Goal: Check status

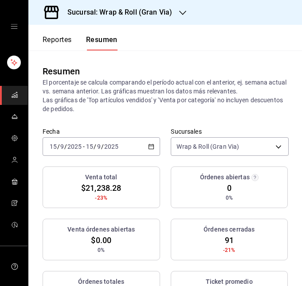
click at [141, 150] on div "[DATE] [DATE] - [DATE] [DATE]" at bounding box center [101, 146] width 117 height 19
click at [170, 92] on p "El porcentaje se calcula comparando el período actual con el anterior, ej. sema…" at bounding box center [165, 95] width 245 height 35
click at [140, 143] on div "[DATE] [DATE] - [DATE] [DATE]" at bounding box center [101, 146] width 117 height 19
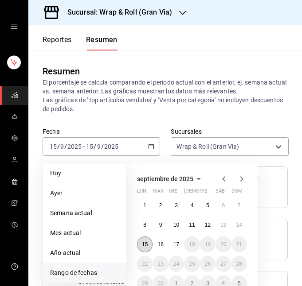
click at [145, 244] on abbr "15" at bounding box center [145, 245] width 6 height 6
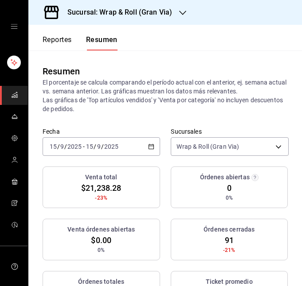
click at [126, 153] on div "[DATE] [DATE] - [DATE] [DATE]" at bounding box center [101, 146] width 117 height 19
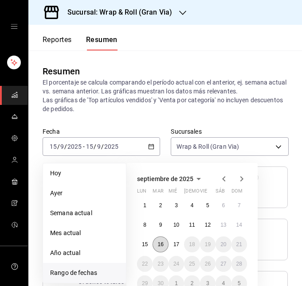
click at [159, 245] on abbr "16" at bounding box center [160, 245] width 6 height 6
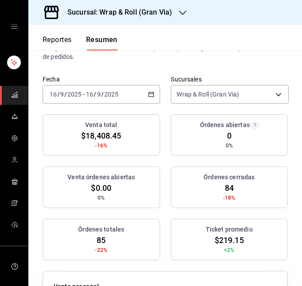
scroll to position [52, 0]
click at [138, 94] on div "[DATE] [DATE] - [DATE] [DATE]" at bounding box center [101, 94] width 117 height 19
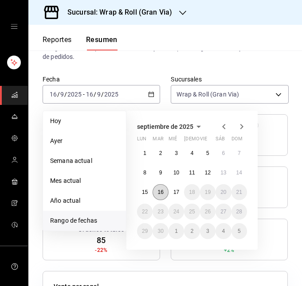
click at [163, 194] on abbr "16" at bounding box center [160, 192] width 6 height 6
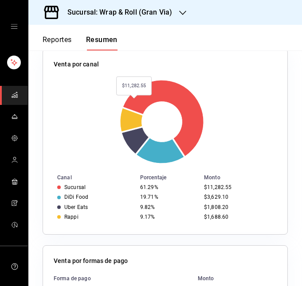
scroll to position [0, 0]
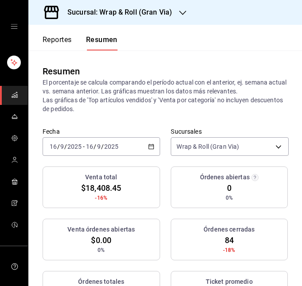
click at [168, 12] on h3 "Sucursal: Wrap & Roll (Gran Via)" at bounding box center [116, 12] width 112 height 11
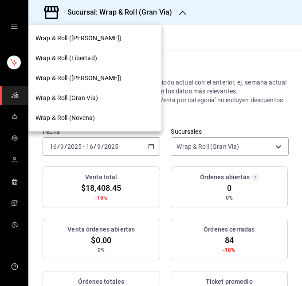
click at [89, 117] on span "Wrap & Roll (Novena)" at bounding box center [65, 117] width 60 height 9
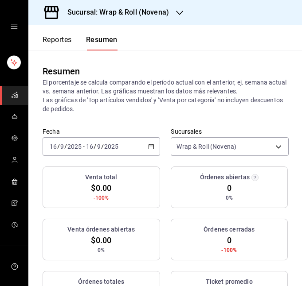
scroll to position [31, 0]
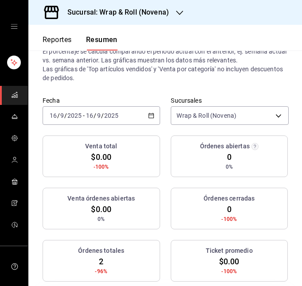
click at [155, 131] on div "Fecha [DATE] [DATE] - [DATE] [DATE] Sucursales Wrap & Roll (Novena) [object Obj…" at bounding box center [164, 116] width 273 height 39
click at [143, 109] on div "[DATE] [DATE] - [DATE] [DATE]" at bounding box center [101, 115] width 117 height 19
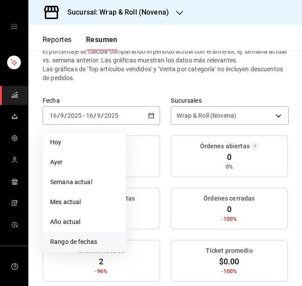
click at [81, 248] on li "Rango de fechas" at bounding box center [84, 242] width 83 height 20
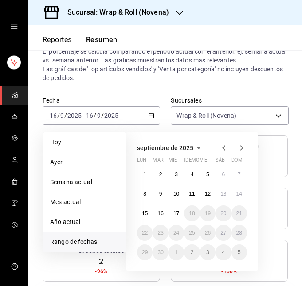
click at [160, 87] on div "Resumen El porcentaje se calcula comparando el período actual con el anterior, …" at bounding box center [164, 57] width 273 height 77
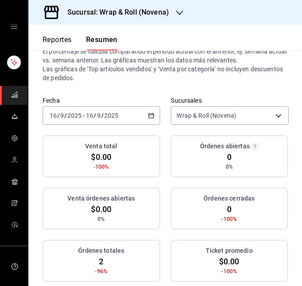
click at [148, 117] on icon "button" at bounding box center [151, 116] width 6 height 6
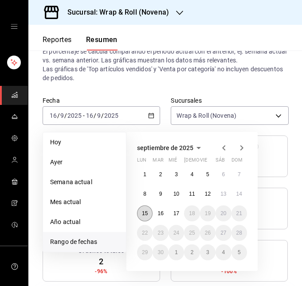
click at [144, 210] on button "15" at bounding box center [145, 214] width 16 height 16
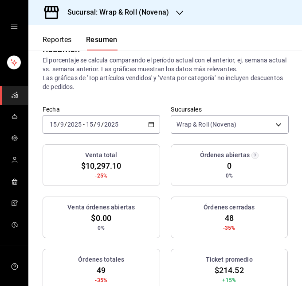
scroll to position [24, 0]
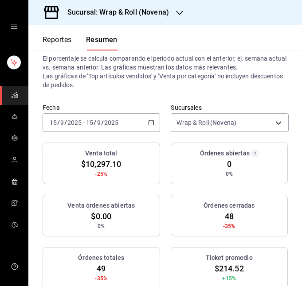
click at [148, 120] on icon "button" at bounding box center [151, 123] width 6 height 6
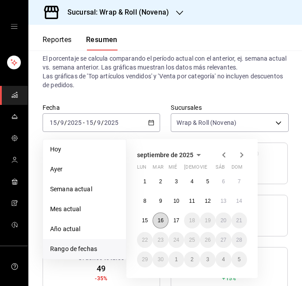
click at [162, 218] on abbr "16" at bounding box center [160, 221] width 6 height 6
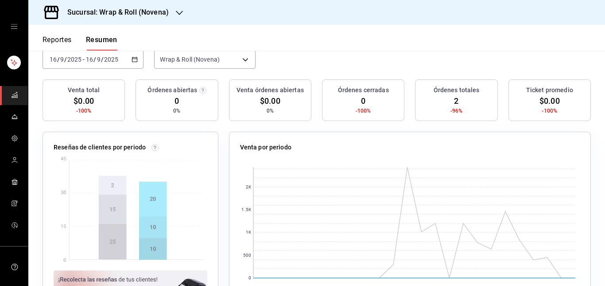
scroll to position [0, 0]
